Goal: Task Accomplishment & Management: Complete application form

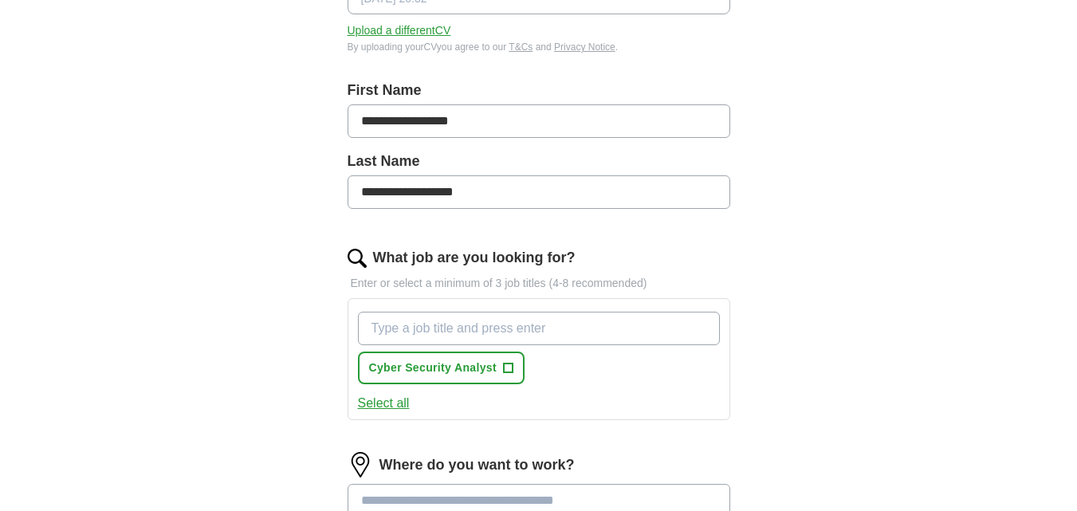
scroll to position [291, 0]
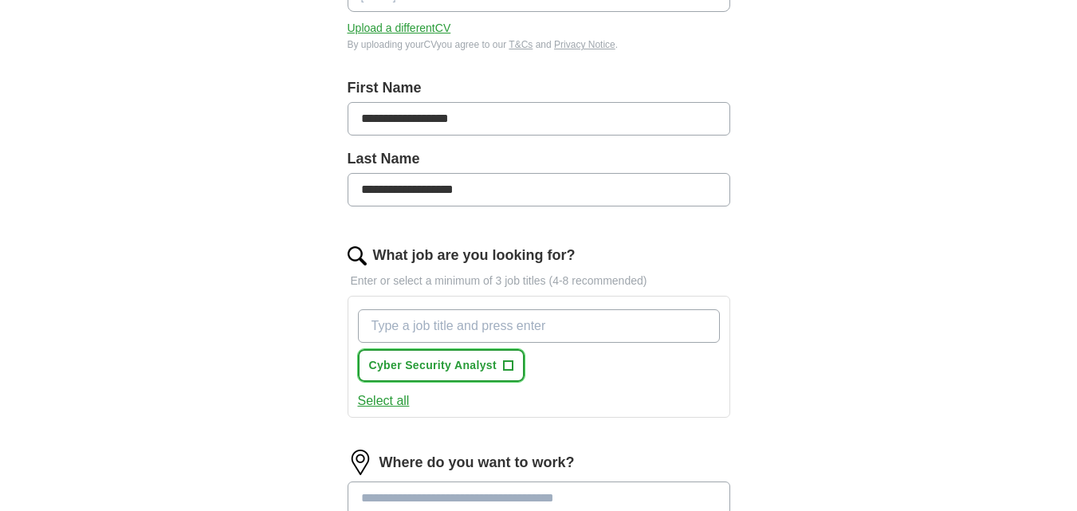
click at [453, 364] on span "Cyber Security Analyst" at bounding box center [433, 365] width 128 height 17
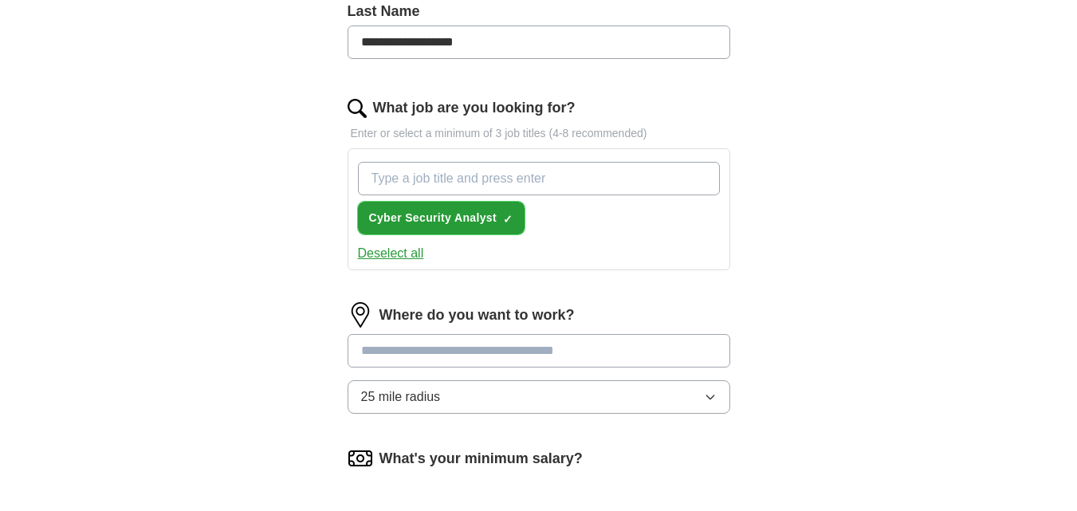
scroll to position [485, 0]
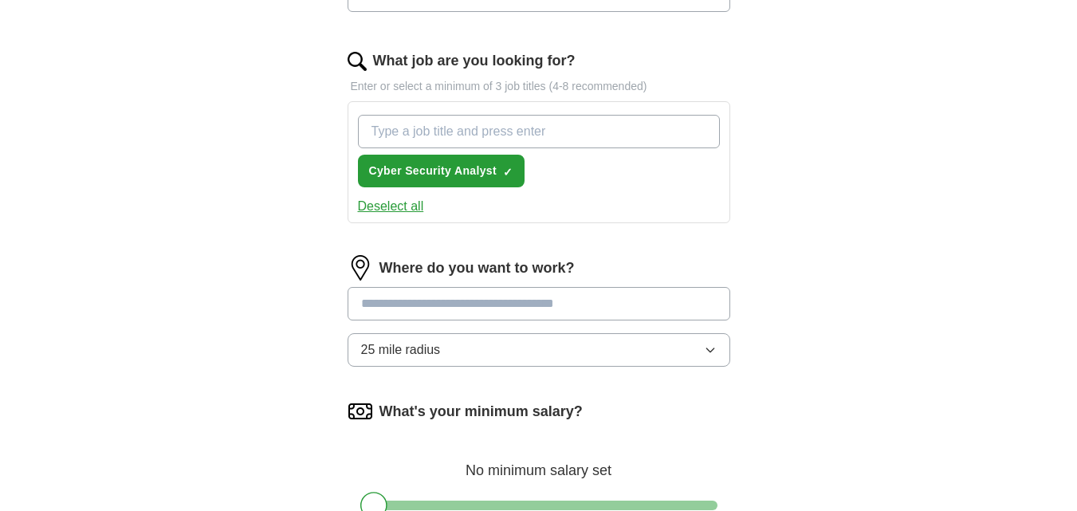
click at [493, 302] on input at bounding box center [539, 303] width 383 height 33
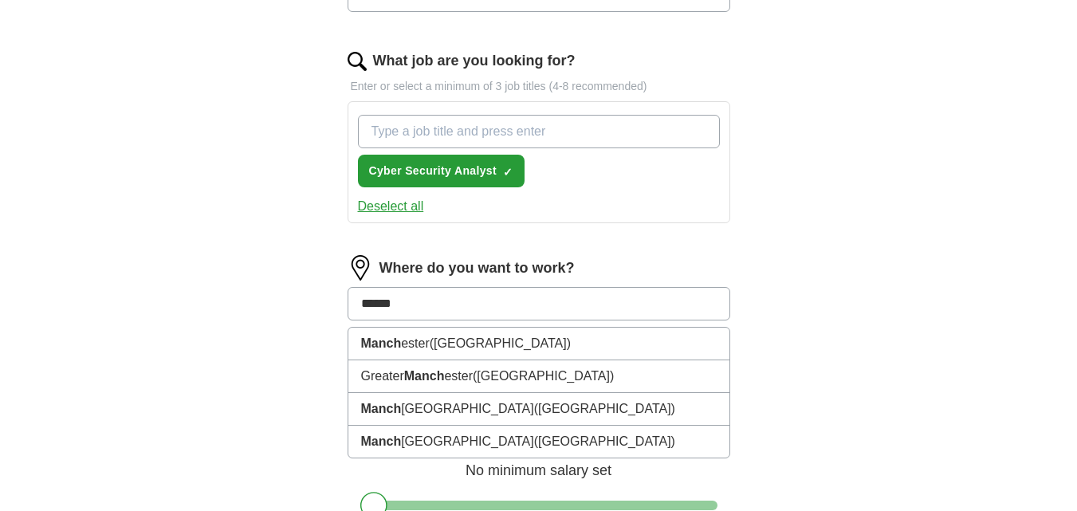
type input "*******"
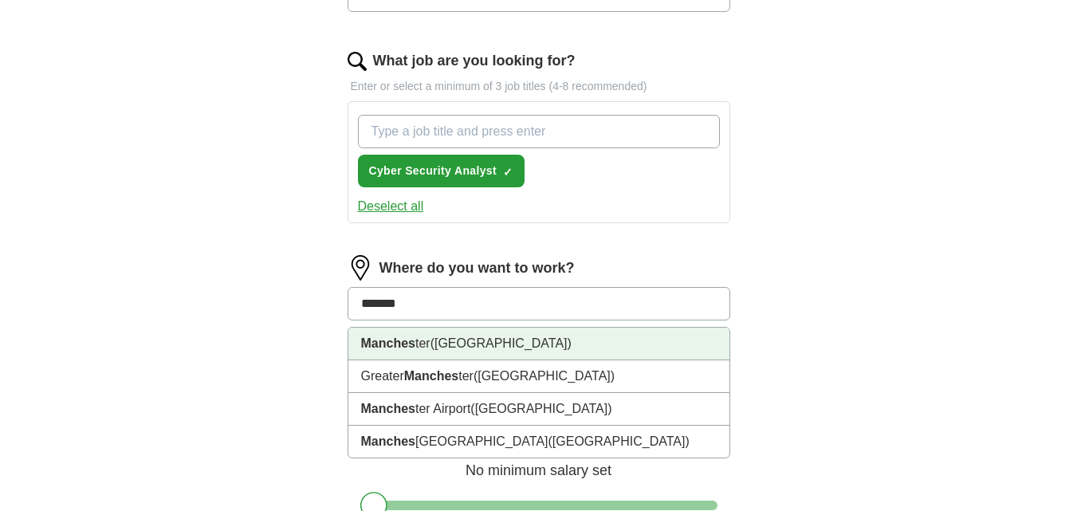
click at [493, 344] on span "([GEOGRAPHIC_DATA])" at bounding box center [500, 343] width 141 height 14
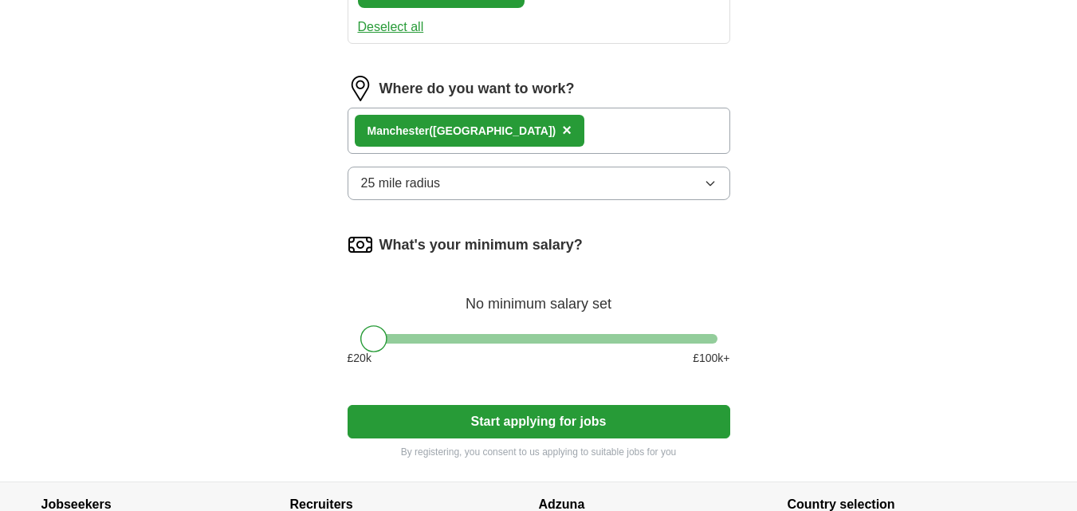
scroll to position [733, 0]
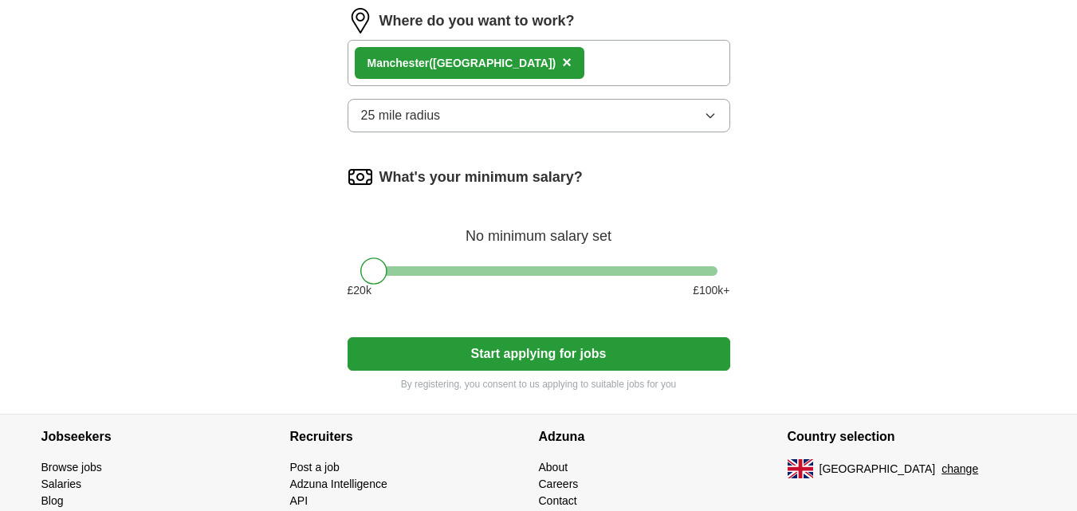
click at [472, 346] on button "Start applying for jobs" at bounding box center [539, 353] width 383 height 33
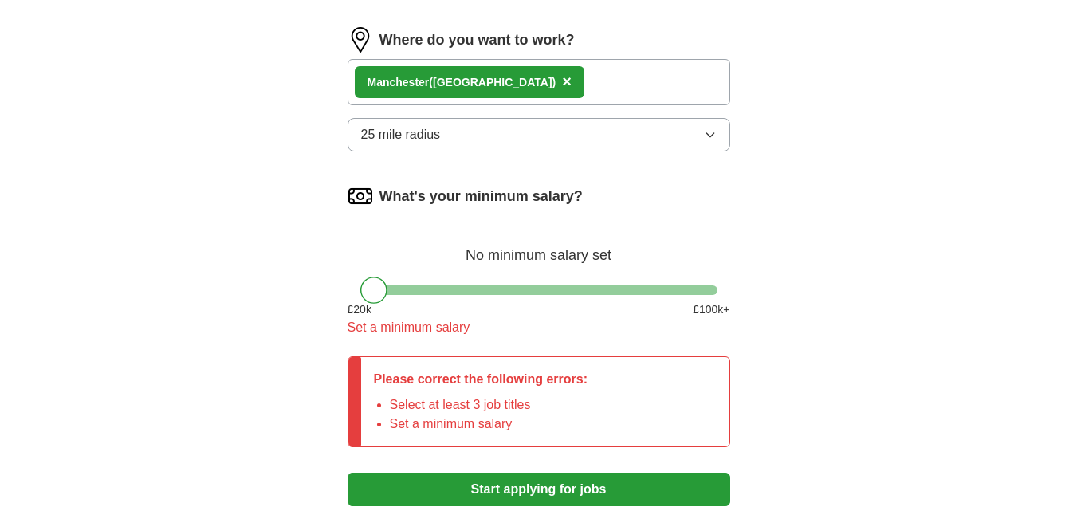
scroll to position [752, 0]
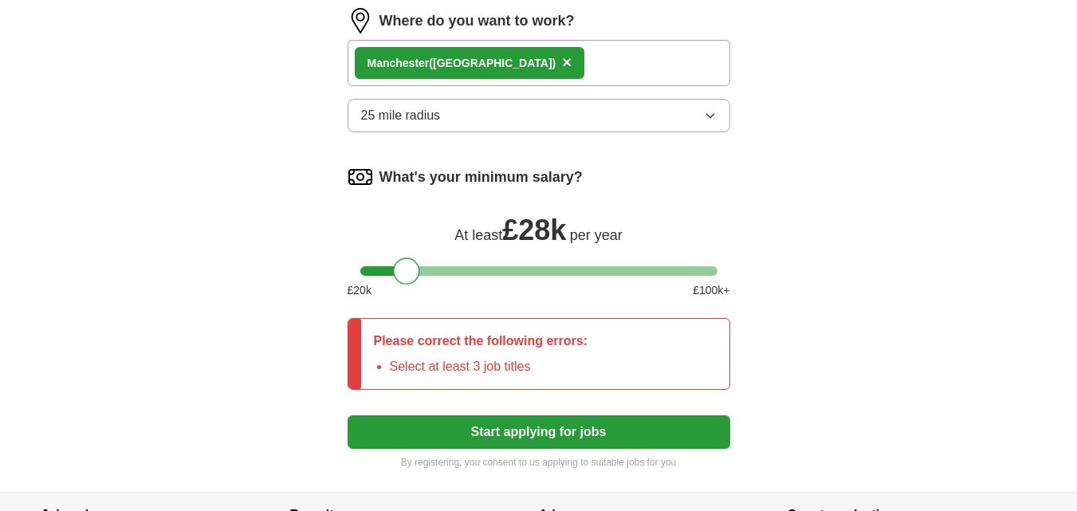
drag, startPoint x: 379, startPoint y: 276, endPoint x: 414, endPoint y: 279, distance: 34.4
click at [414, 279] on div at bounding box center [406, 270] width 27 height 27
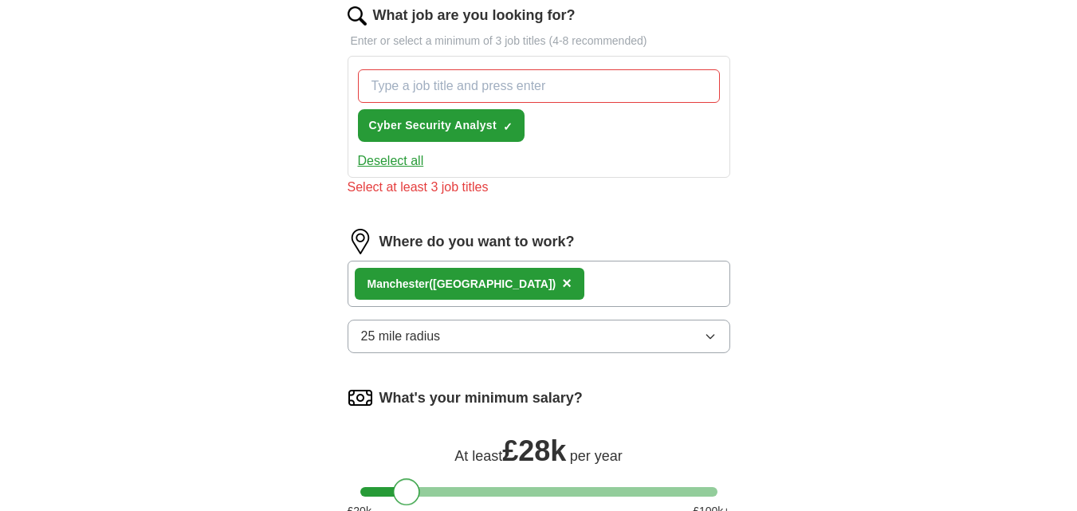
scroll to position [524, 0]
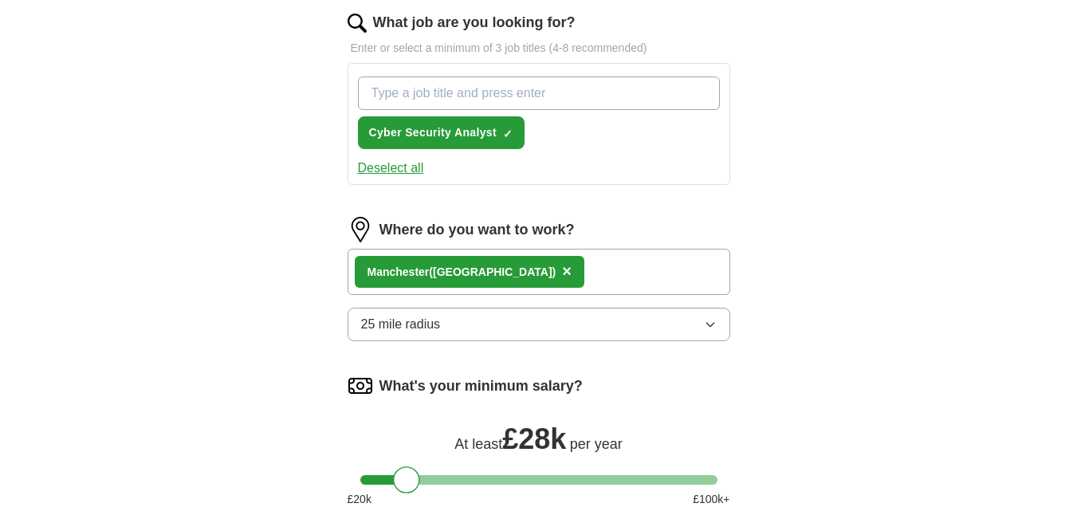
click at [491, 97] on input "What job are you looking for?" at bounding box center [539, 93] width 362 height 33
type input "traine risk assesment officer"
click at [409, 163] on button "Deselect all" at bounding box center [391, 168] width 66 height 19
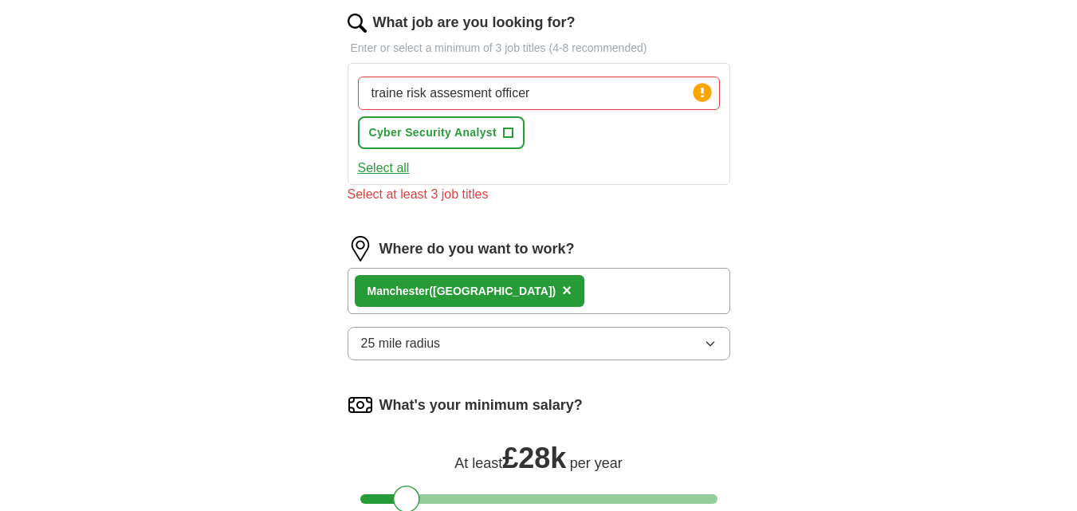
click at [436, 191] on div "Select at least 3 job titles" at bounding box center [539, 194] width 383 height 19
click at [508, 132] on span "+" at bounding box center [508, 133] width 10 height 13
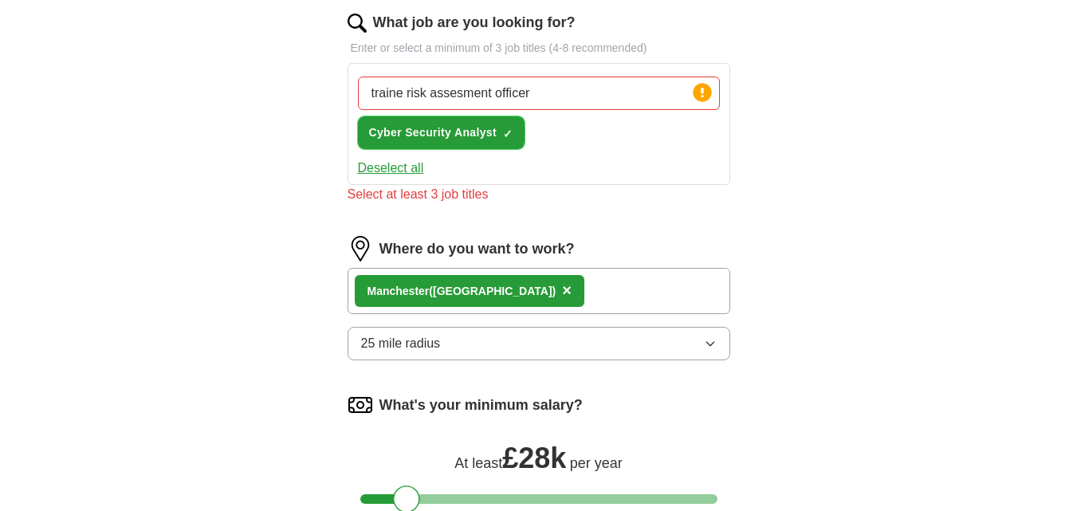
click at [0, 0] on span "×" at bounding box center [0, 0] width 0 height 0
click at [508, 132] on span "+" at bounding box center [508, 133] width 10 height 13
click at [0, 0] on span "×" at bounding box center [0, 0] width 0 height 0
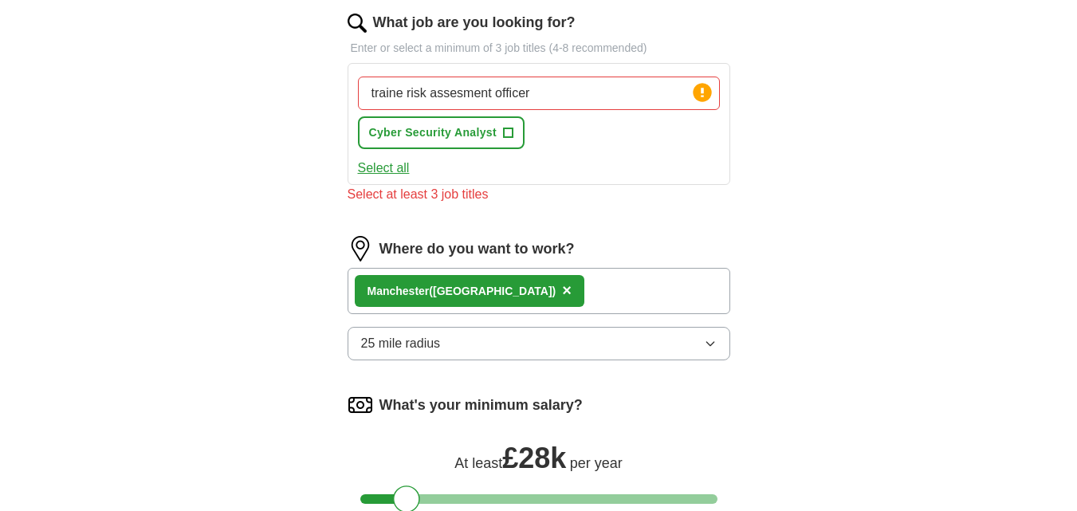
click at [393, 167] on button "Select all" at bounding box center [384, 168] width 52 height 19
click at [628, 101] on input "traine risk assesment officer" at bounding box center [539, 93] width 362 height 33
click at [607, 96] on input "traine risk assesment officer" at bounding box center [539, 93] width 362 height 33
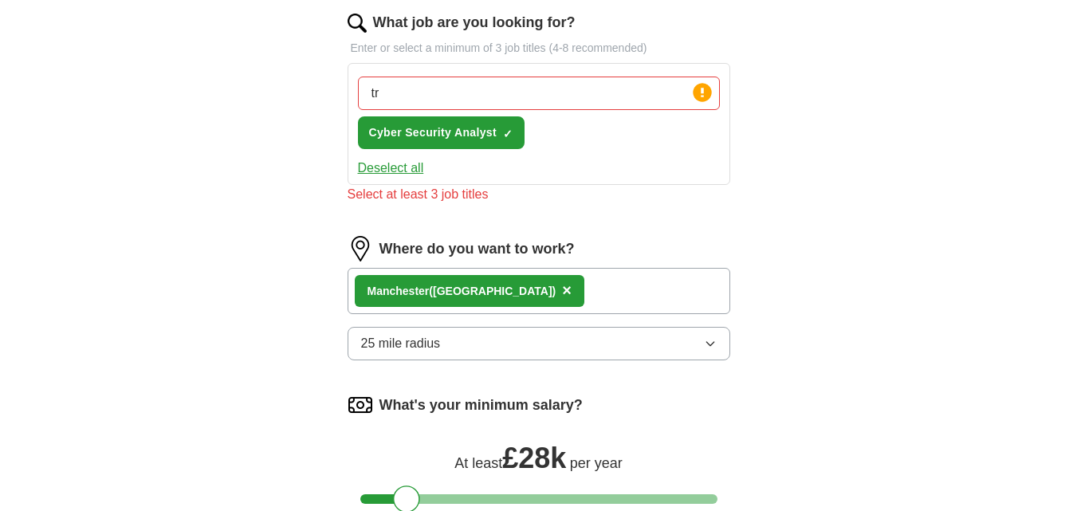
type input "t"
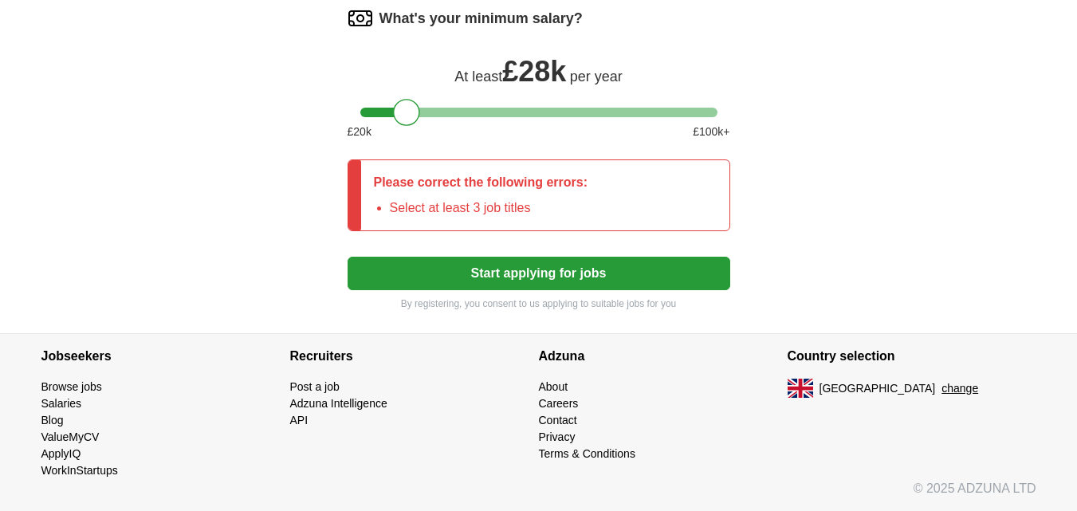
scroll to position [910, 0]
click at [552, 277] on button "Start applying for jobs" at bounding box center [539, 273] width 383 height 33
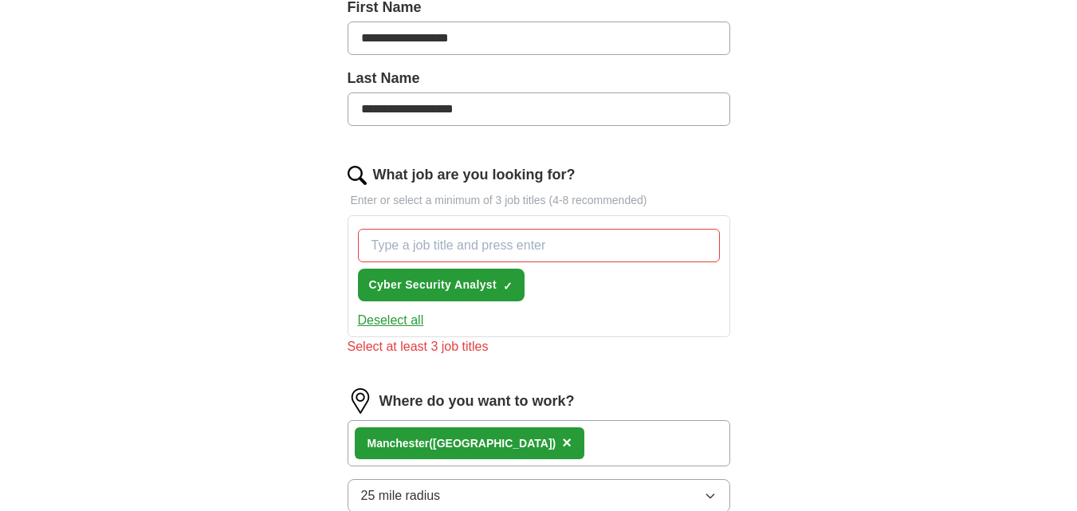
scroll to position [369, 0]
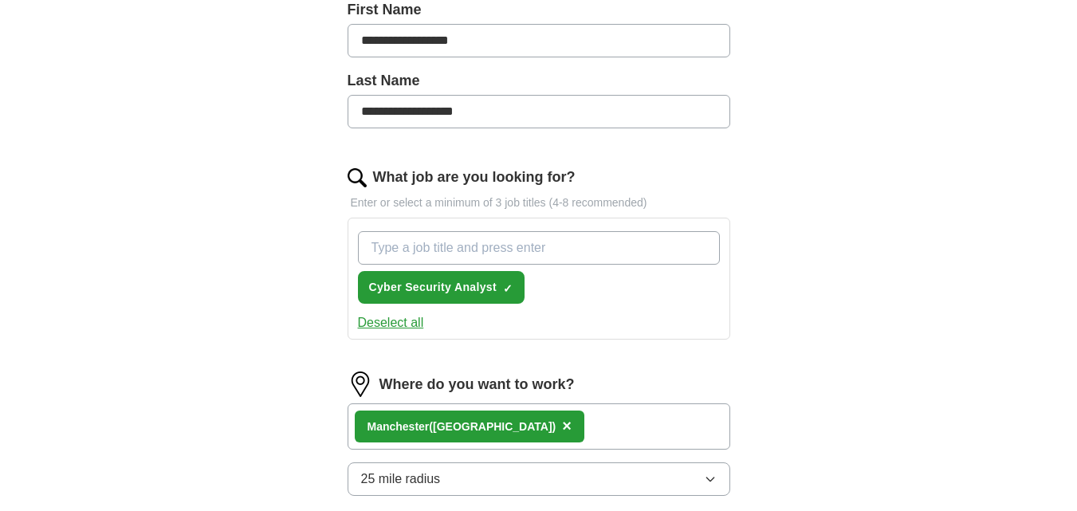
click at [552, 241] on input "What job are you looking for?" at bounding box center [539, 247] width 362 height 33
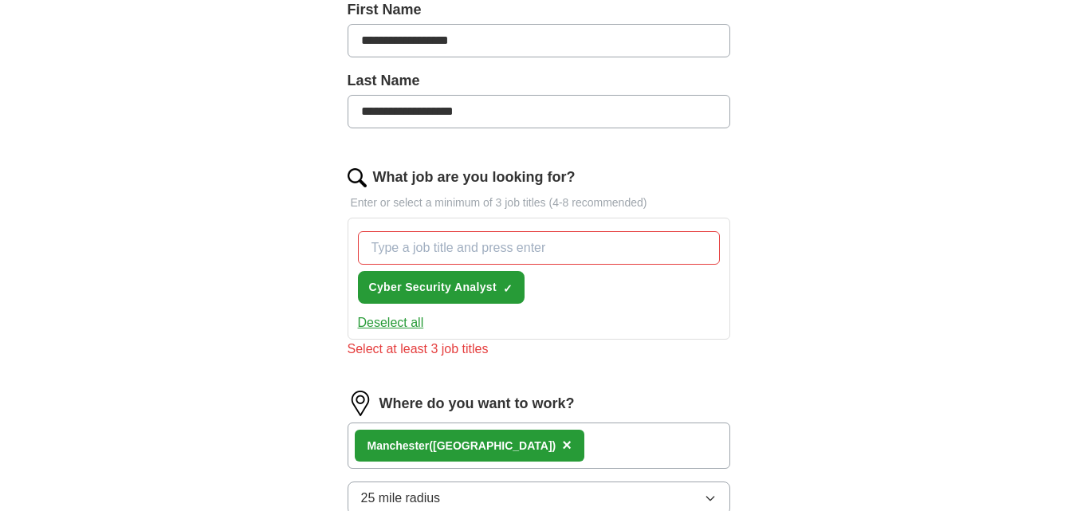
click at [405, 315] on button "Deselect all" at bounding box center [391, 322] width 66 height 19
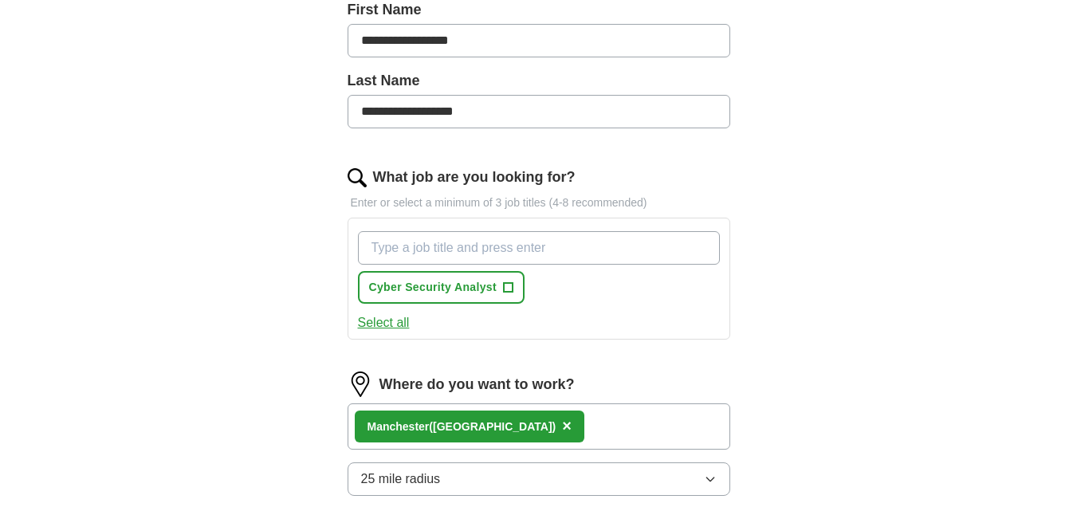
click at [501, 255] on input "What job are you looking for?" at bounding box center [539, 247] width 362 height 33
type input "i"
click at [430, 250] on input "help desk,information security" at bounding box center [539, 247] width 362 height 33
click at [552, 250] on input "help desk, information security" at bounding box center [539, 247] width 362 height 33
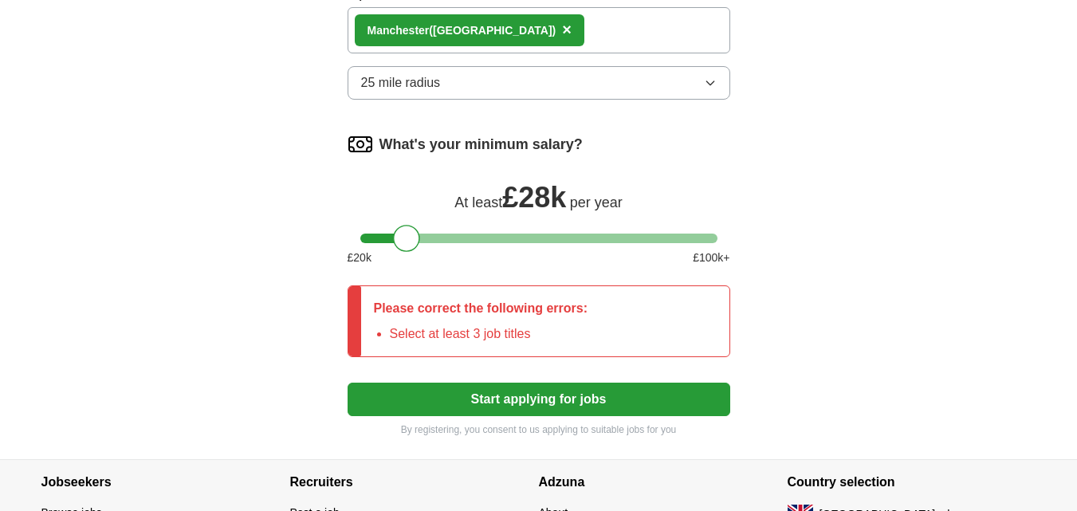
type input "help desk, information security, cybersecurity analyst"
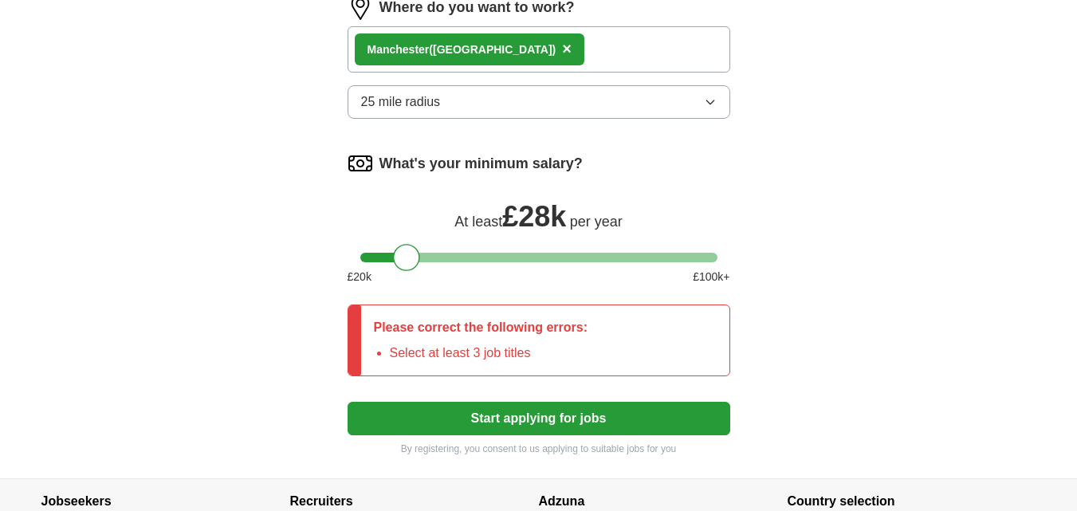
scroll to position [784, 0]
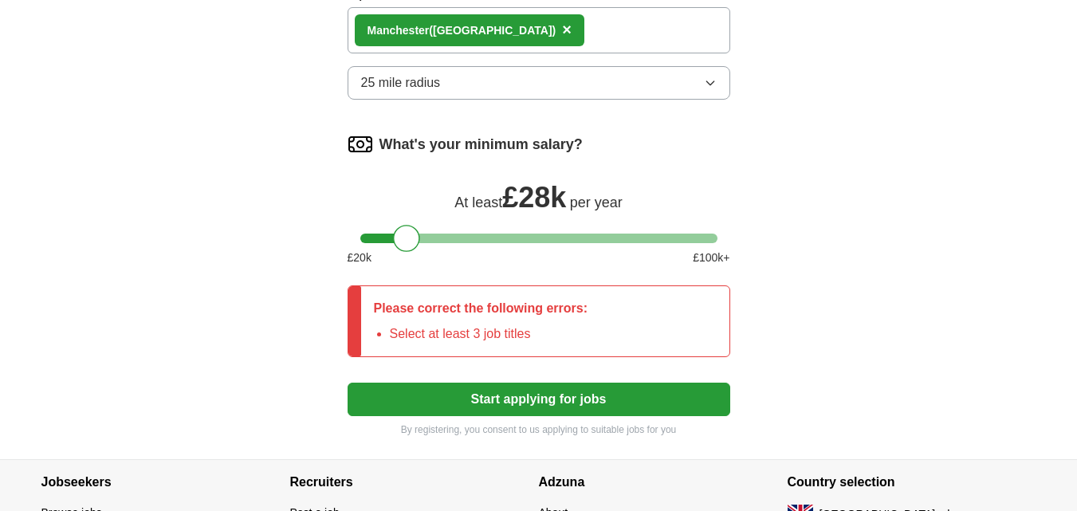
click at [528, 409] on button "Start applying for jobs" at bounding box center [539, 399] width 383 height 33
click at [527, 410] on button "Start applying for jobs" at bounding box center [539, 399] width 383 height 33
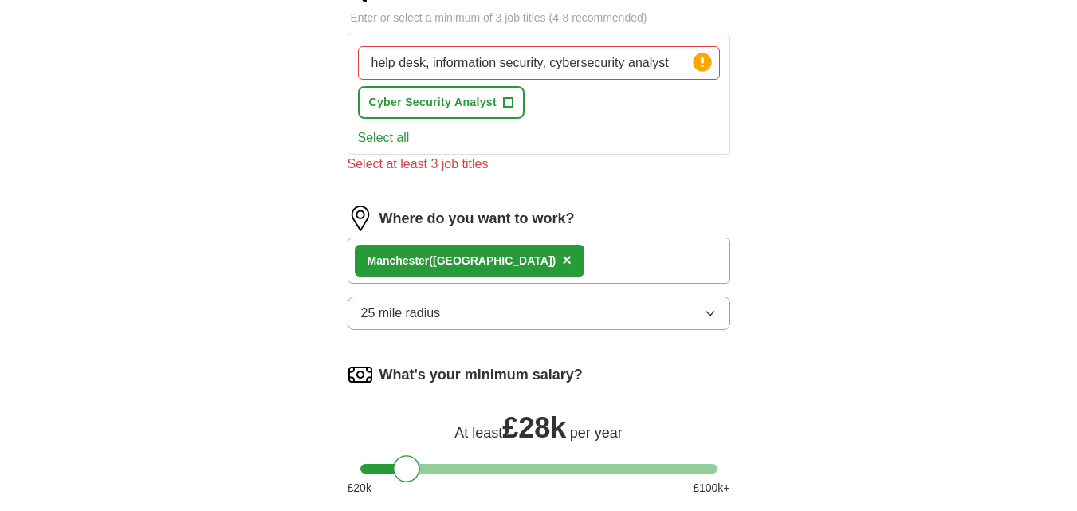
scroll to position [552, 0]
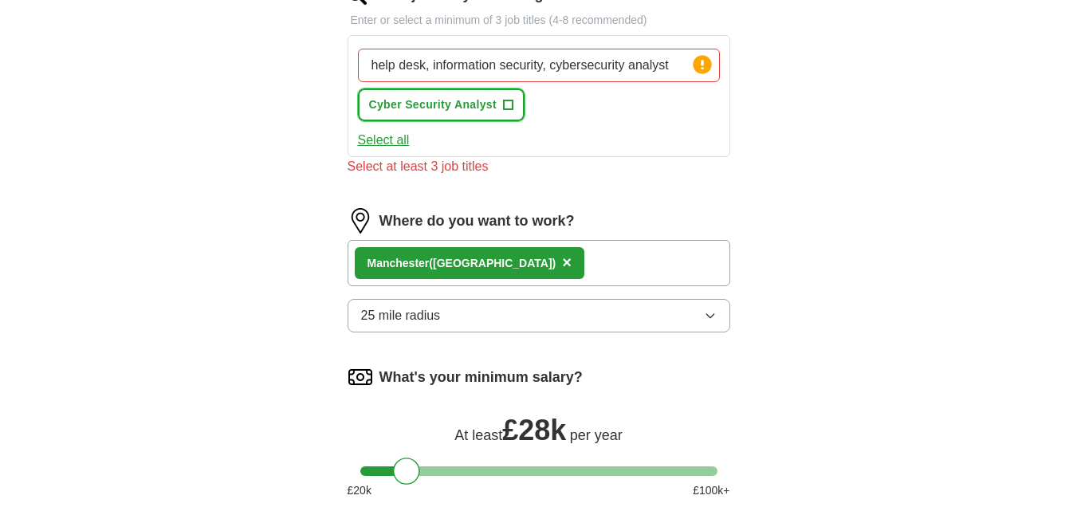
click at [509, 100] on span "+" at bounding box center [508, 105] width 10 height 13
click at [0, 0] on span "×" at bounding box center [0, 0] width 0 height 0
click at [702, 70] on circle at bounding box center [702, 64] width 18 height 18
click at [700, 57] on circle at bounding box center [702, 64] width 18 height 18
click at [698, 55] on icon at bounding box center [702, 64] width 22 height 22
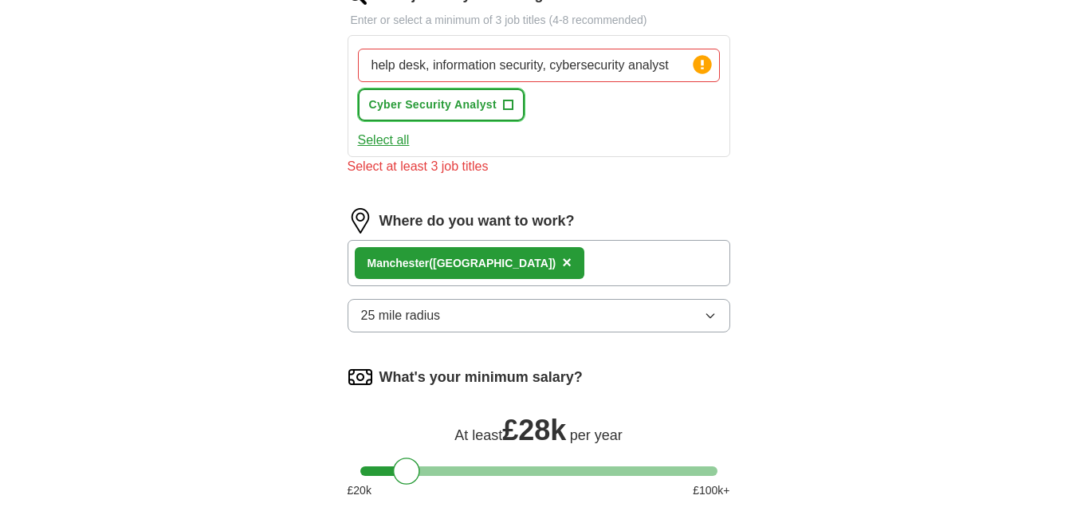
click at [497, 112] on button "Cyber Security Analyst +" at bounding box center [441, 104] width 167 height 33
click at [497, 112] on button "Cyber Security Analyst ✓ ×" at bounding box center [441, 104] width 167 height 33
click at [497, 112] on button "Cyber Security Analyst +" at bounding box center [441, 104] width 167 height 33
click at [496, 112] on span "Cyber Security Analyst" at bounding box center [433, 104] width 128 height 17
